Goal: Information Seeking & Learning: Learn about a topic

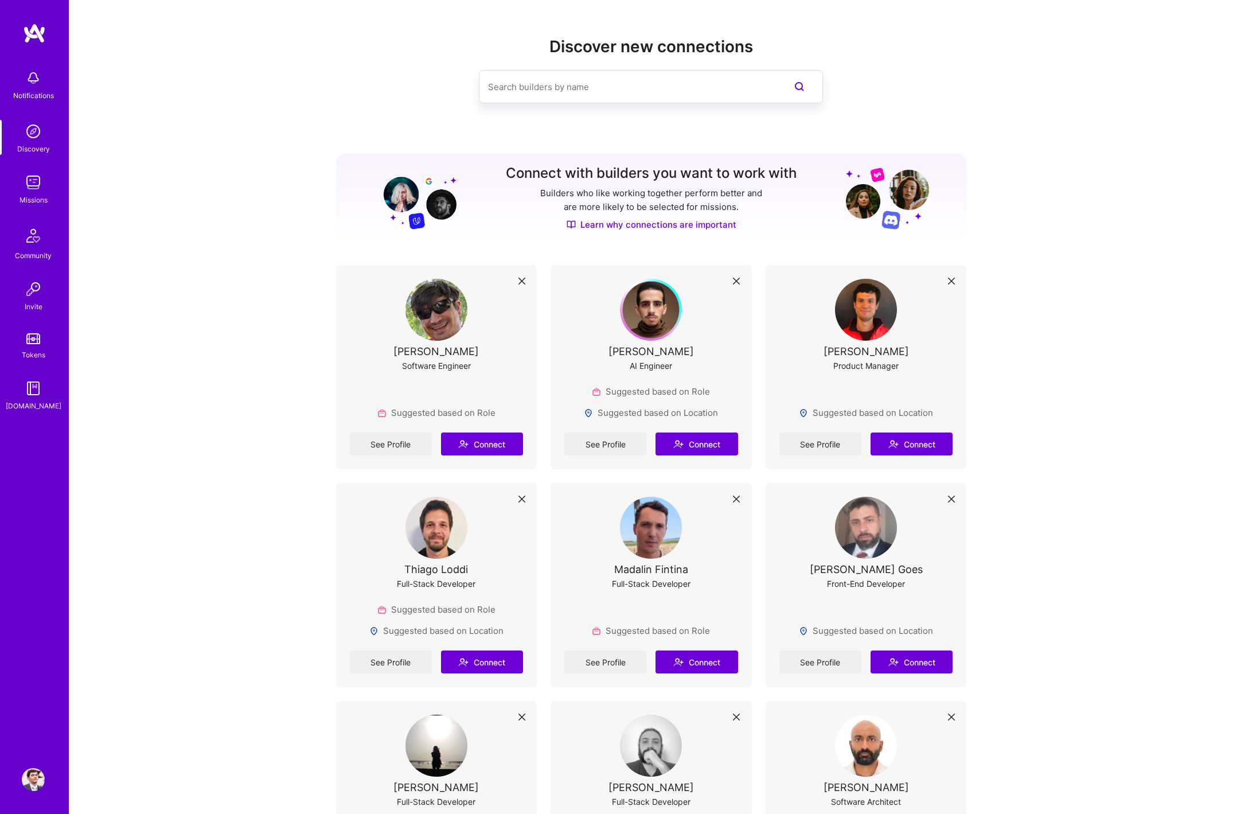
click at [41, 192] on img at bounding box center [33, 182] width 23 height 23
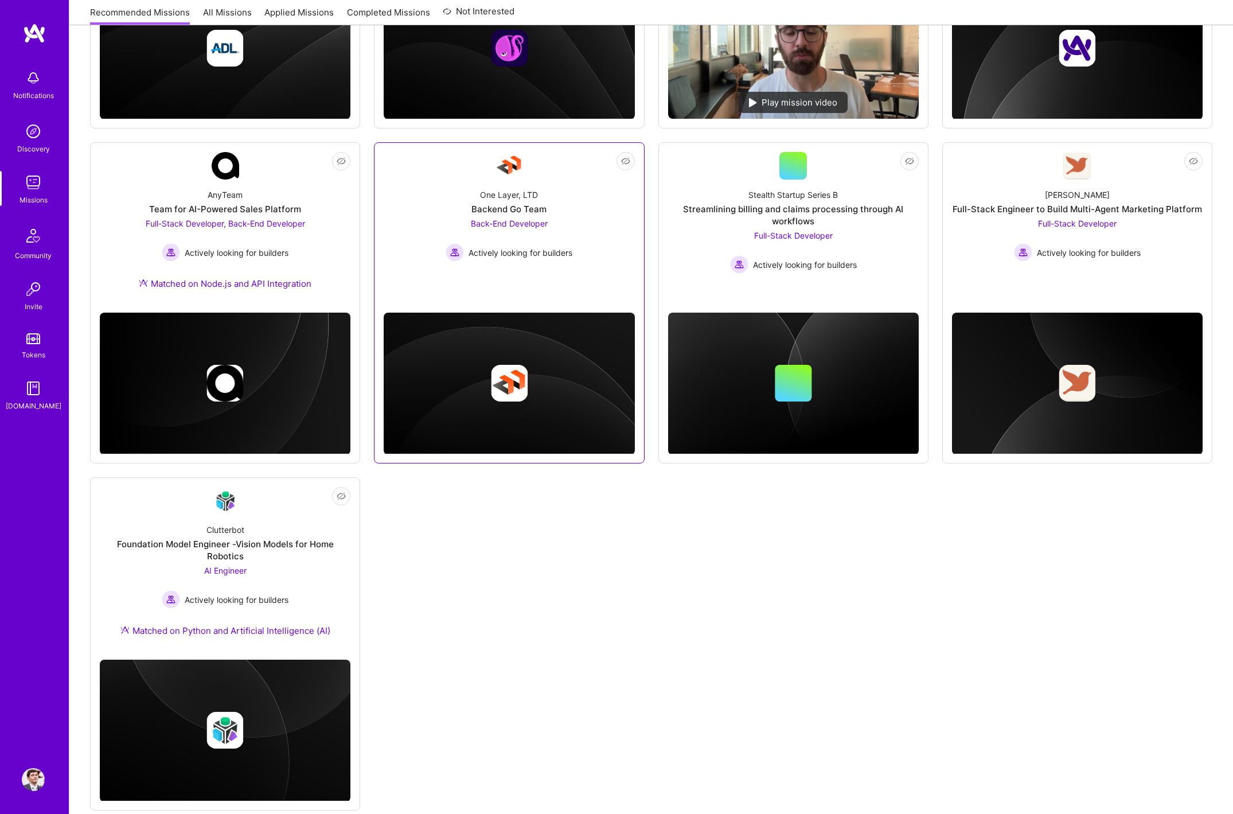
scroll to position [312, 0]
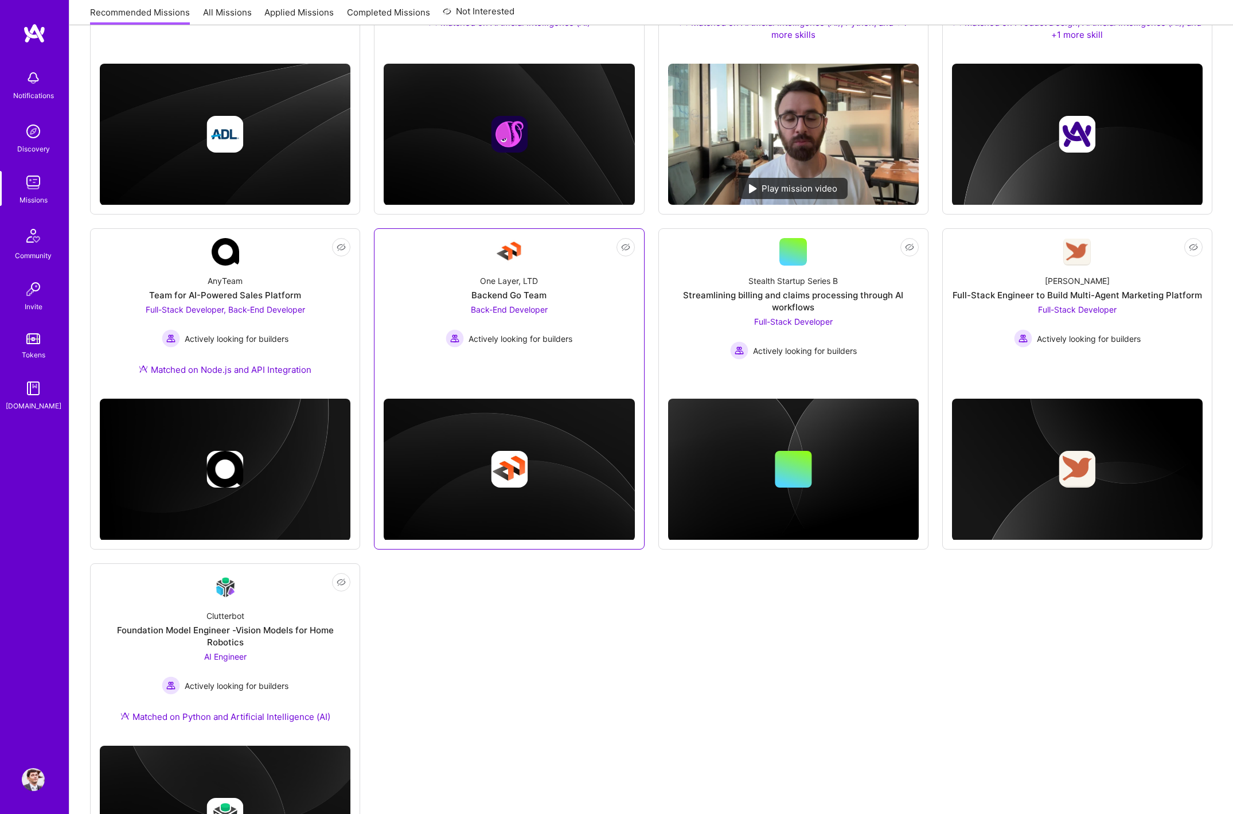
click at [496, 318] on div "Back-End Developer Actively looking for builders" at bounding box center [509, 325] width 127 height 44
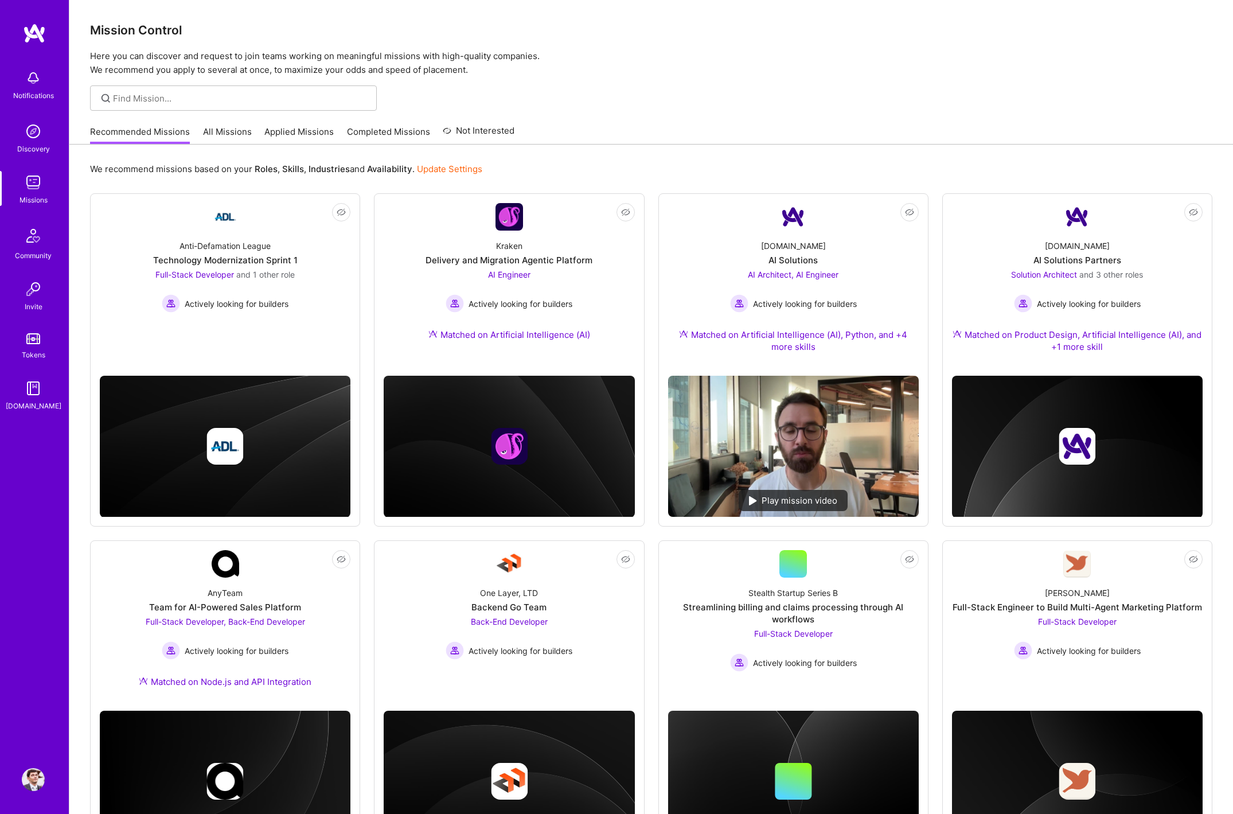
click at [218, 131] on link "All Missions" at bounding box center [227, 135] width 49 height 19
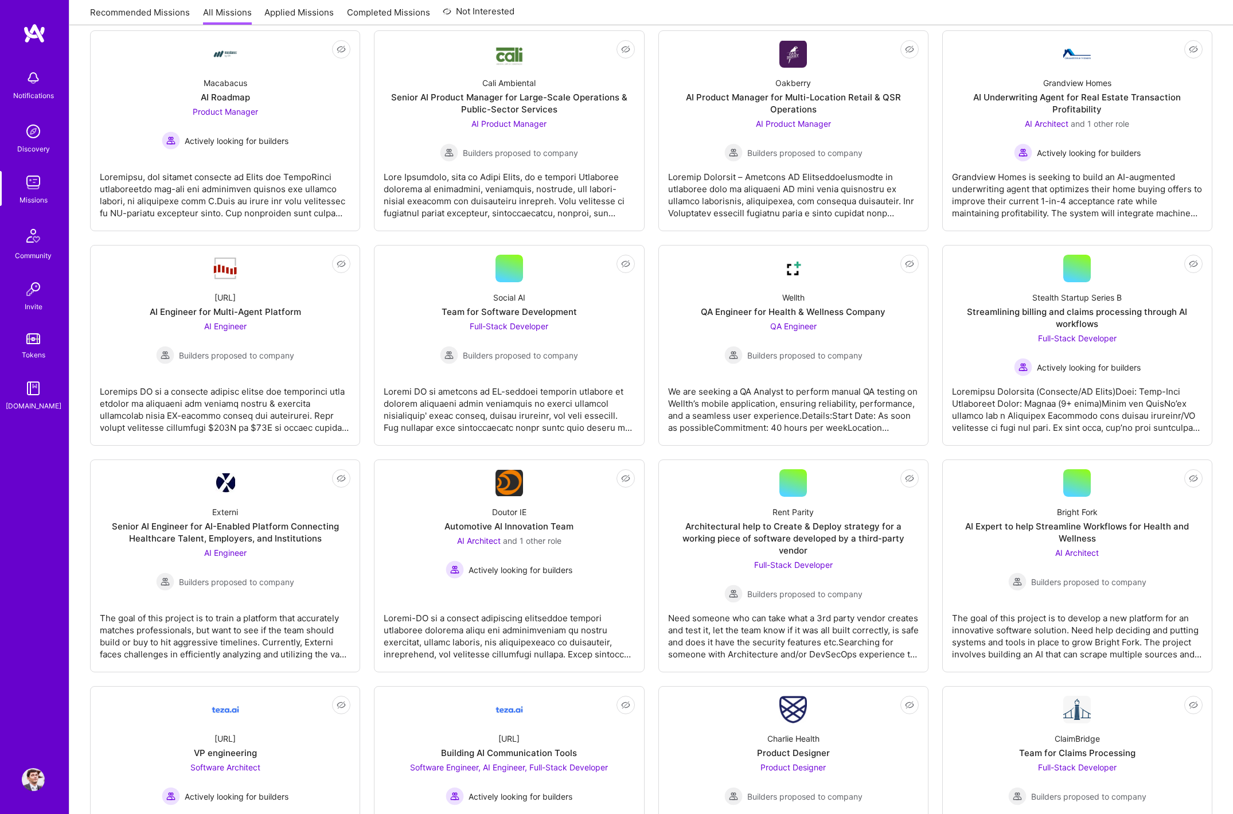
scroll to position [408, 0]
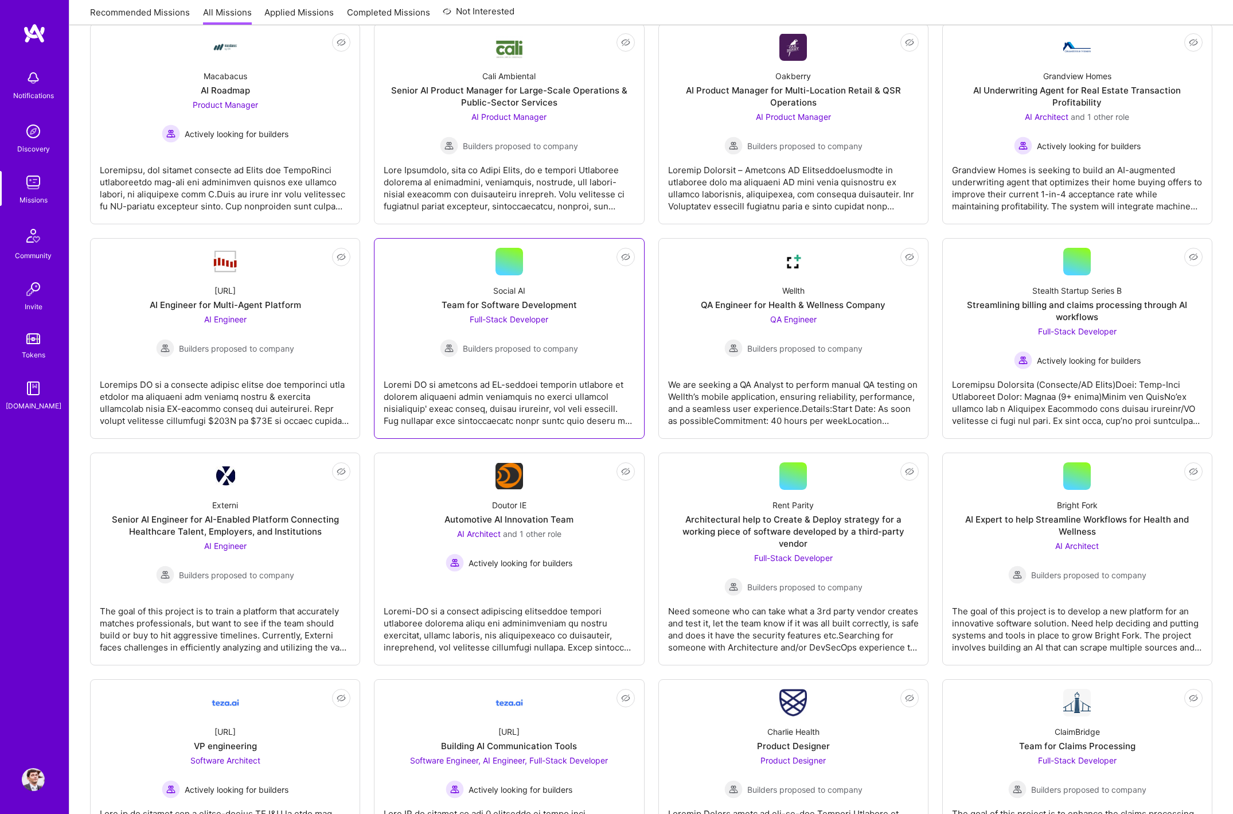
click at [516, 363] on link "Not Interested Social AI Team for Software Development Full-Stack Developer Bui…" at bounding box center [509, 338] width 251 height 181
